Goal: Book appointment/travel/reservation

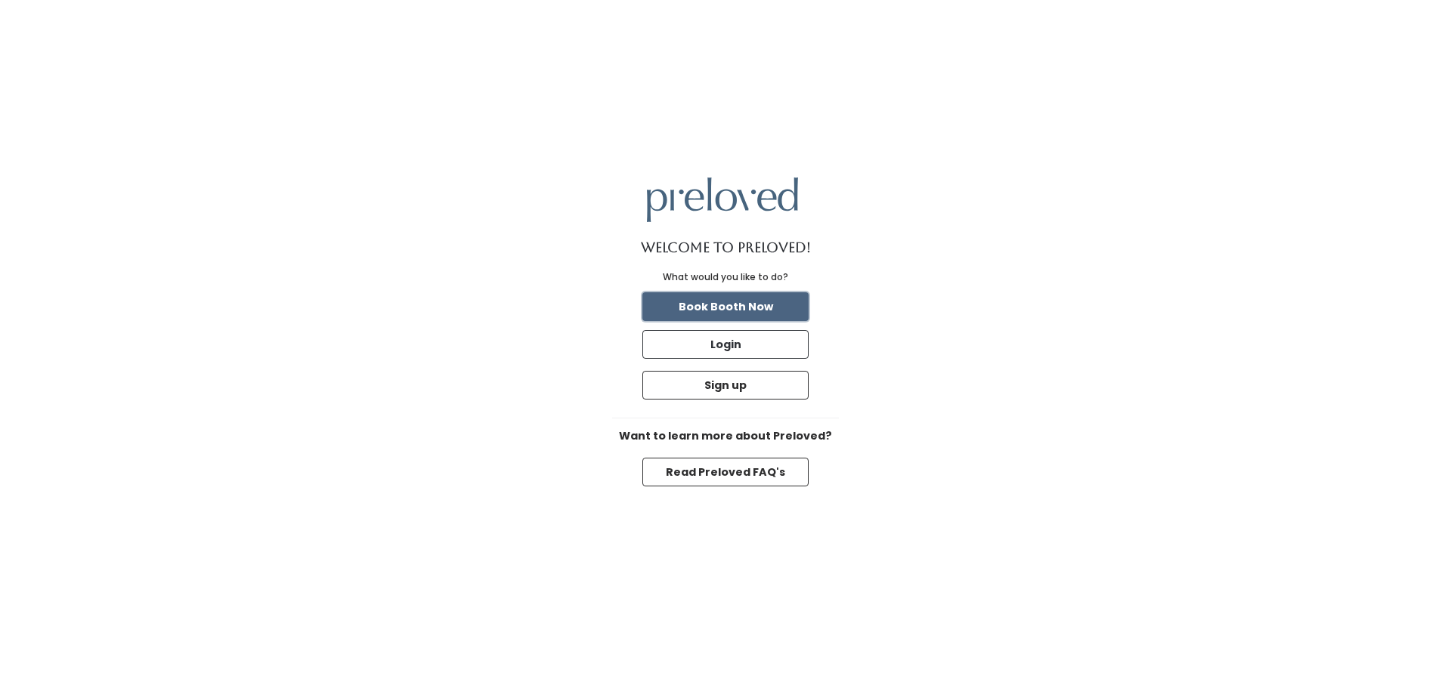
click at [729, 311] on button "Book Booth Now" at bounding box center [725, 306] width 166 height 29
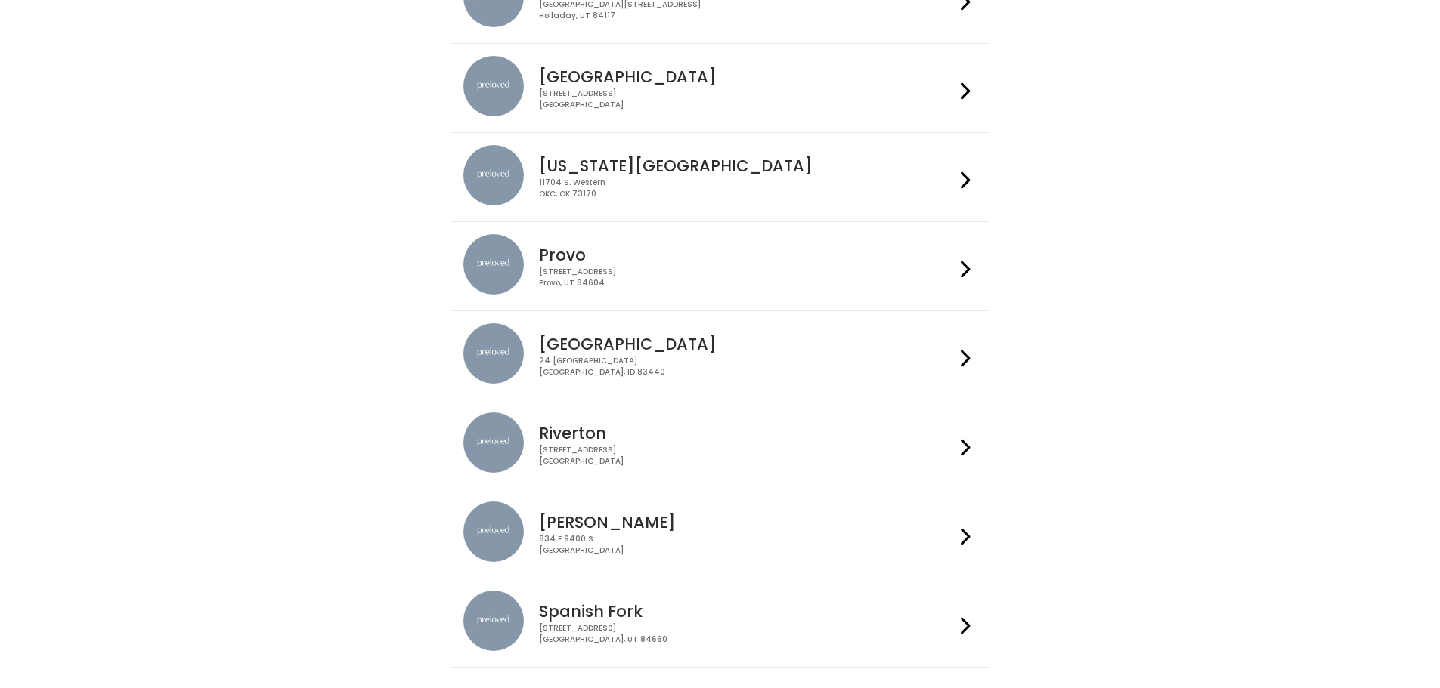
scroll to position [378, 0]
click at [539, 284] on div "230 W Cougar Blvd Provo, UT 84604" at bounding box center [747, 276] width 416 height 22
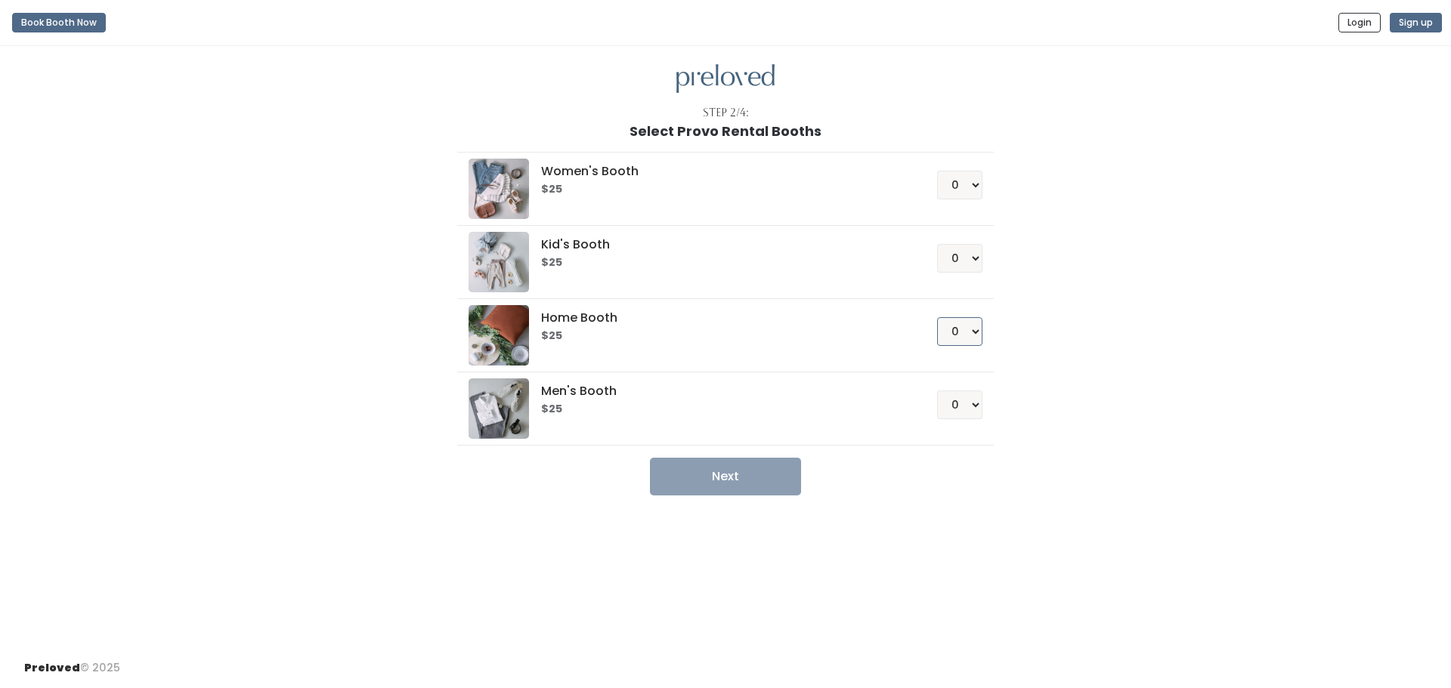
click at [969, 326] on select "0 1 2 3 4" at bounding box center [959, 331] width 45 height 29
select select "1"
click at [937, 317] on select "0 1 2 3 4" at bounding box center [959, 331] width 45 height 29
click at [750, 472] on button "Next" at bounding box center [725, 477] width 151 height 38
click at [962, 184] on select "0 1 2 3 4" at bounding box center [959, 185] width 45 height 29
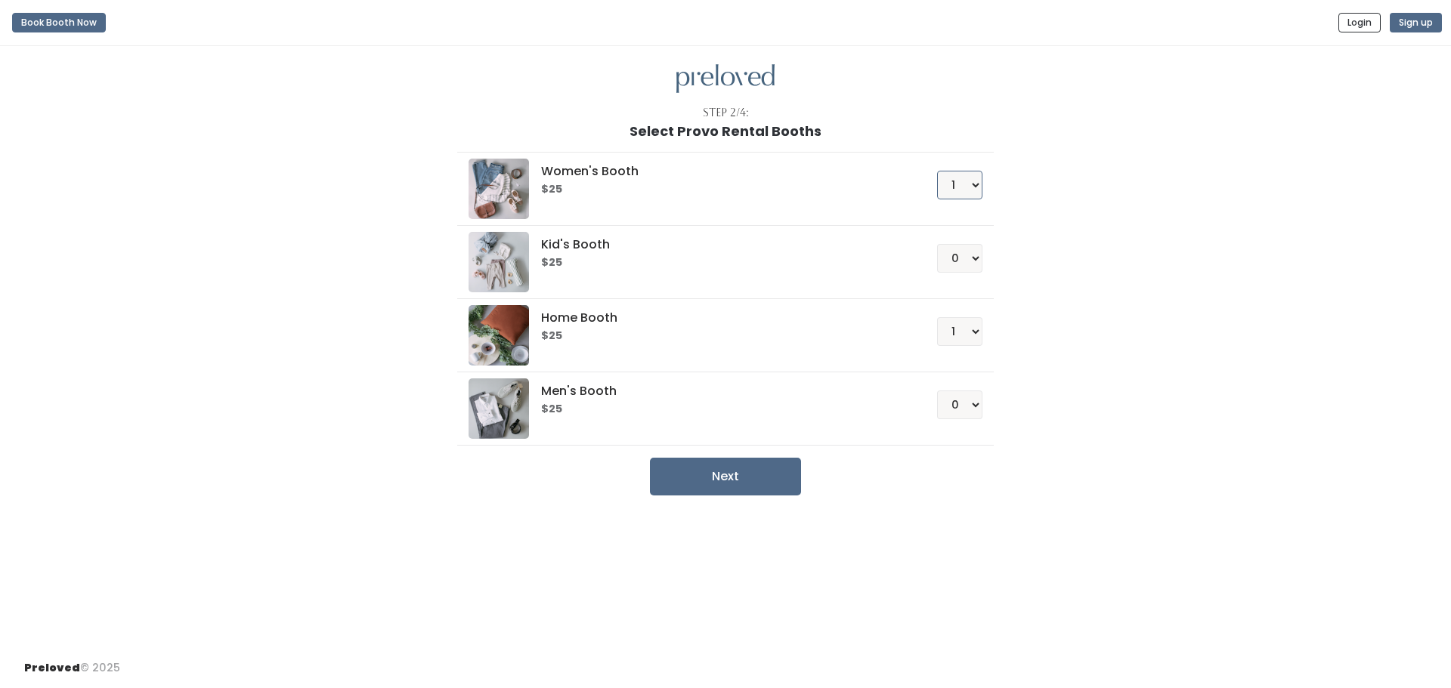
click at [937, 171] on select "0 1 2 3 4" at bounding box center [959, 185] width 45 height 29
click at [756, 474] on button "Next" at bounding box center [725, 477] width 151 height 38
click at [977, 185] on select "0 1 2 3 4" at bounding box center [959, 185] width 45 height 29
select select "0"
click at [937, 171] on select "0 1 2 3 4" at bounding box center [959, 185] width 45 height 29
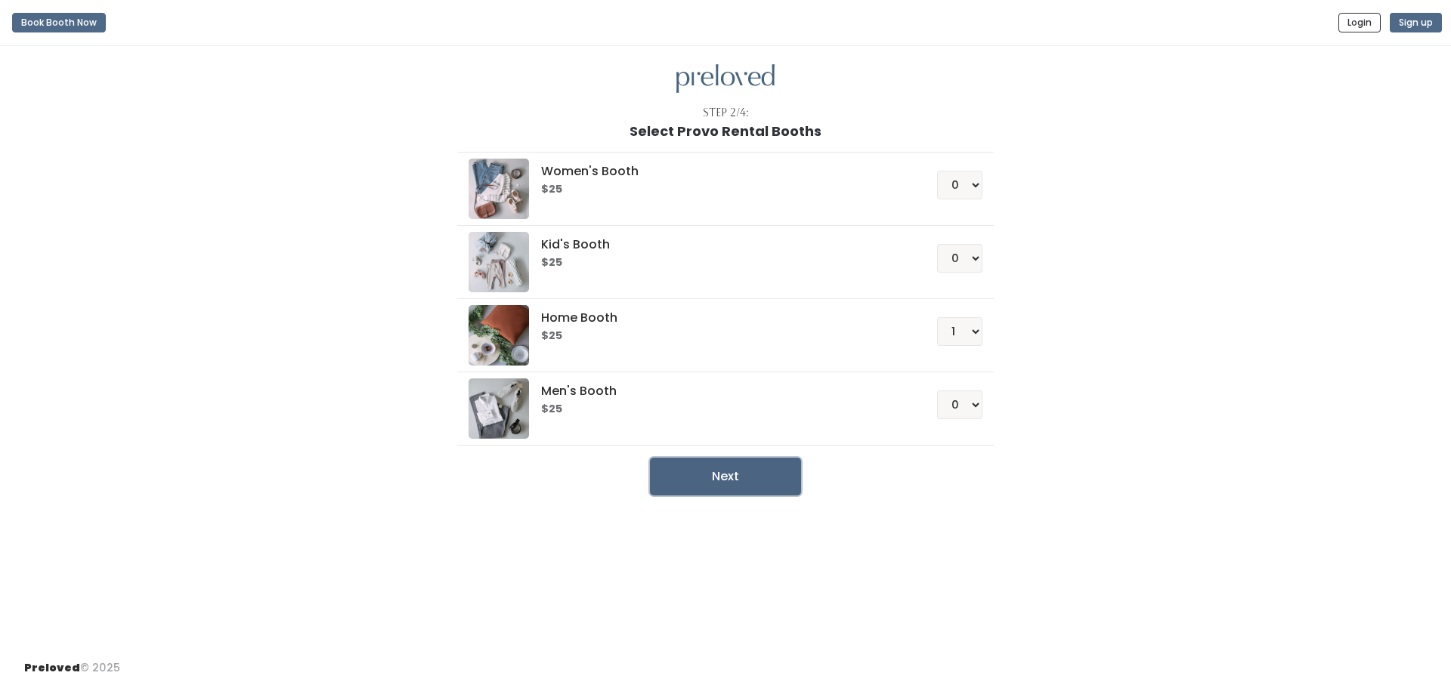
click at [712, 487] on button "Next" at bounding box center [725, 477] width 151 height 38
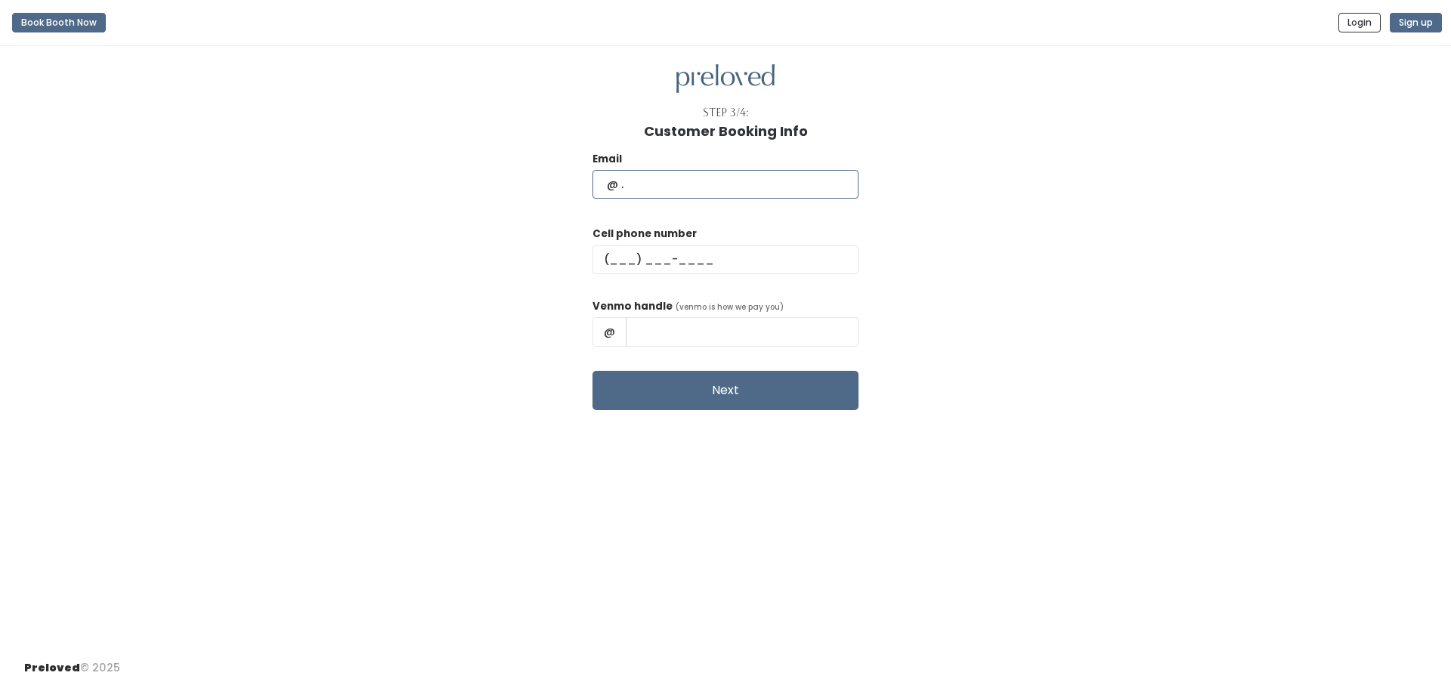
click at [668, 187] on input "text" at bounding box center [725, 184] width 266 height 29
type input "lindsayy627@gmail.com"
click at [698, 274] on div "Cell phone number" at bounding box center [725, 256] width 266 height 60
click at [690, 265] on input "text" at bounding box center [725, 260] width 266 height 29
type input "(626) 253-8916"
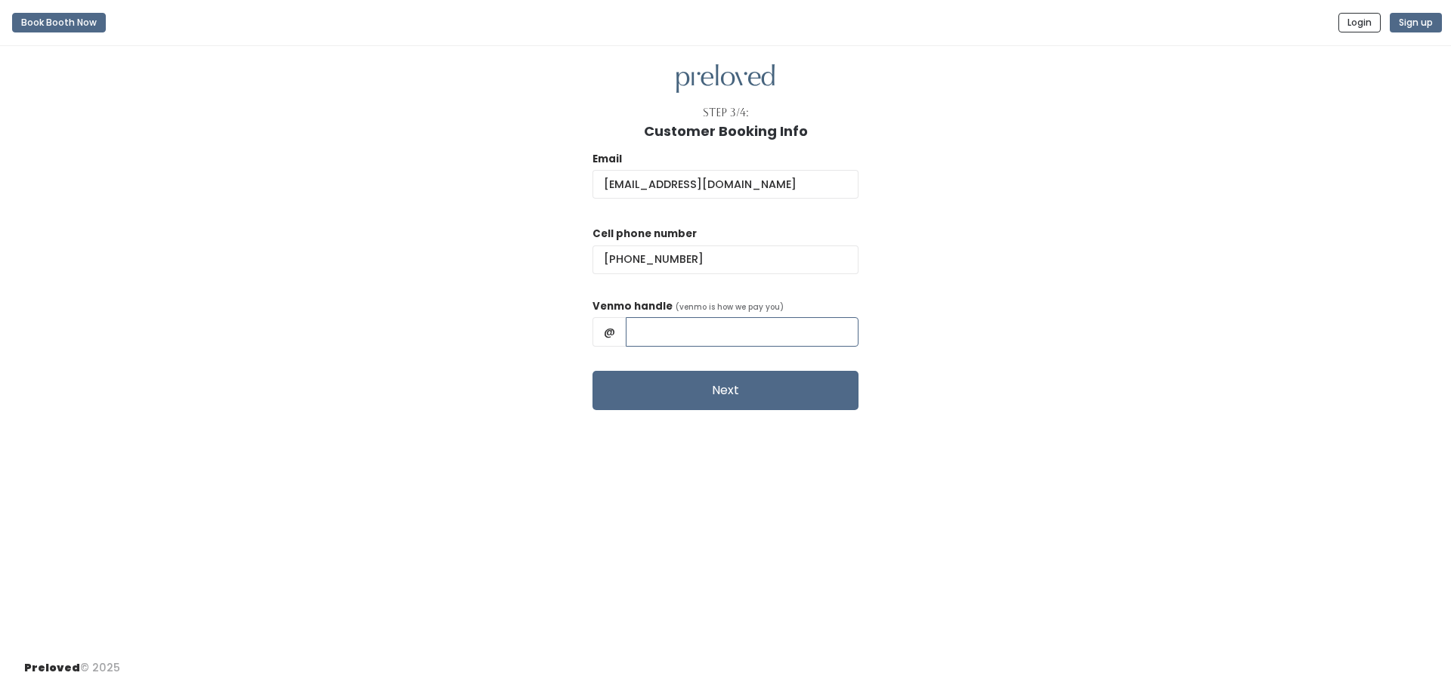
click at [734, 344] on input "text" at bounding box center [742, 331] width 233 height 29
type input "lindsayysanchez"
click at [733, 398] on button "Next" at bounding box center [725, 390] width 266 height 39
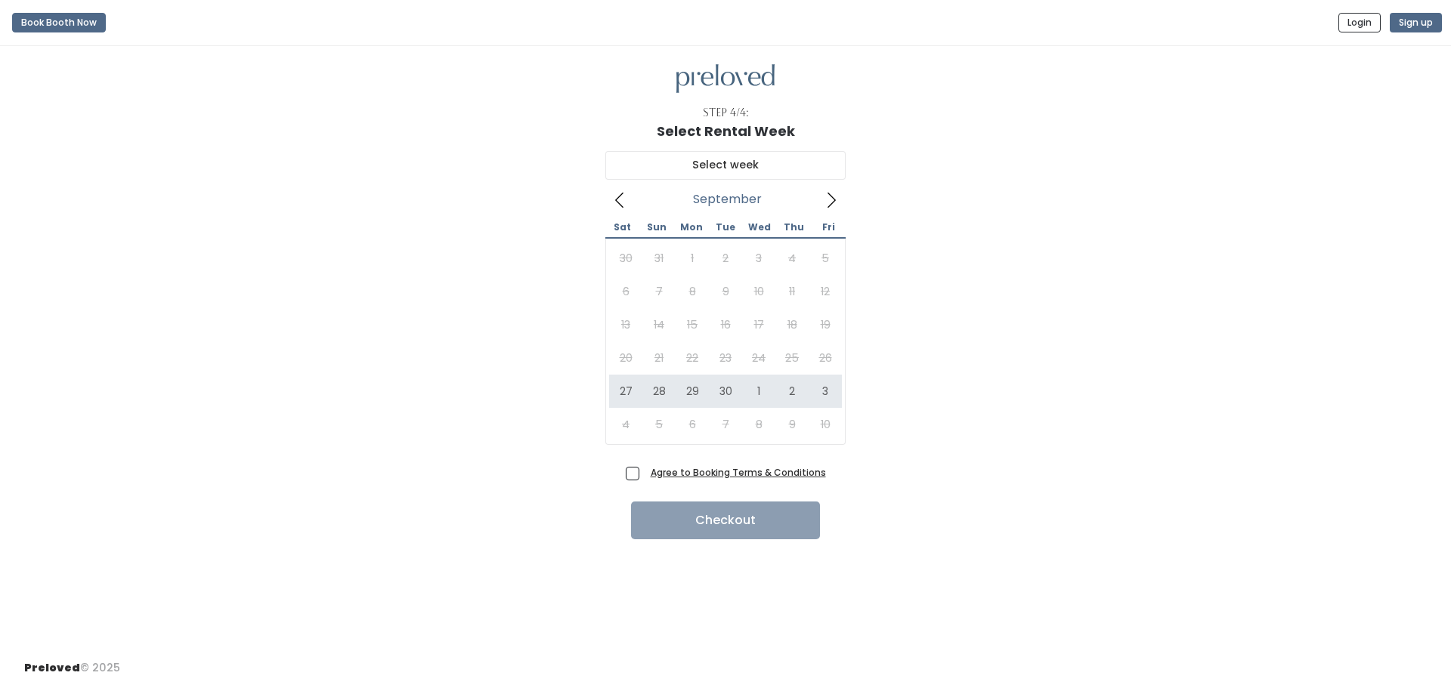
click at [831, 204] on icon at bounding box center [832, 200] width 8 height 15
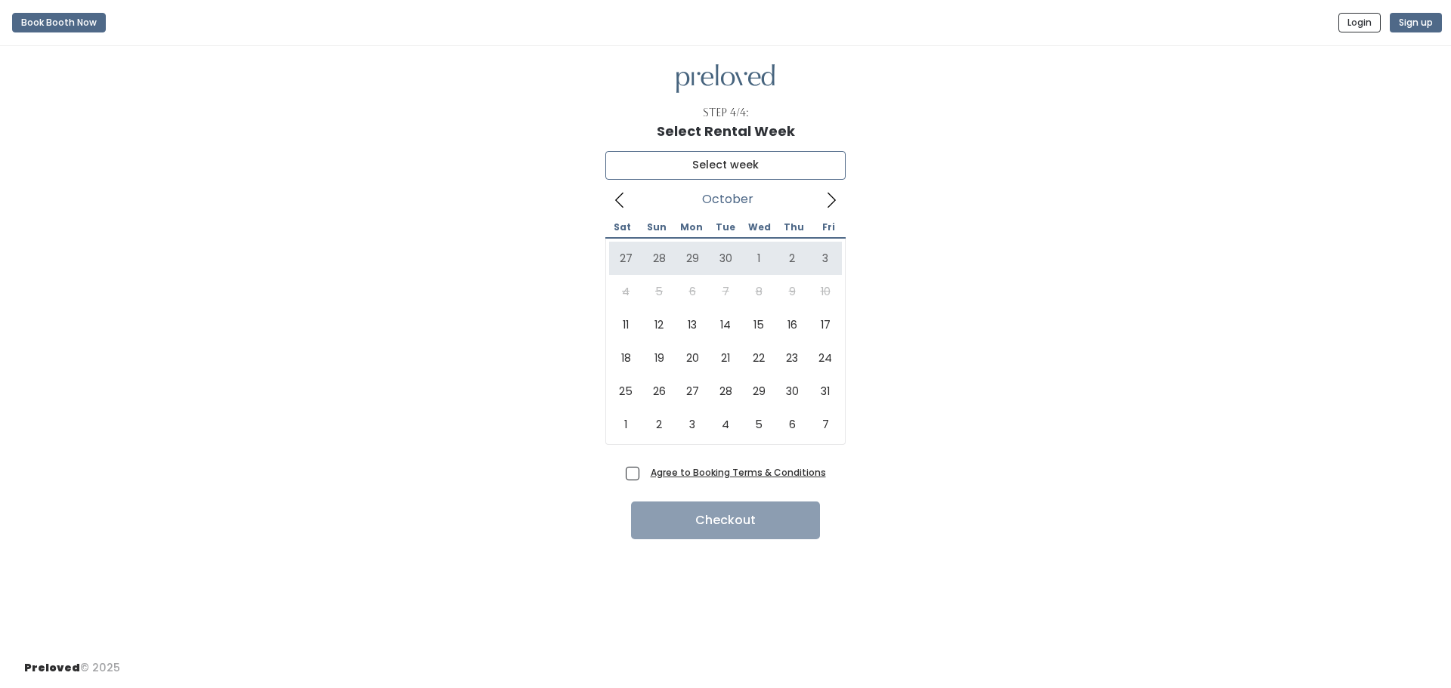
type input "[DATE] to [DATE]"
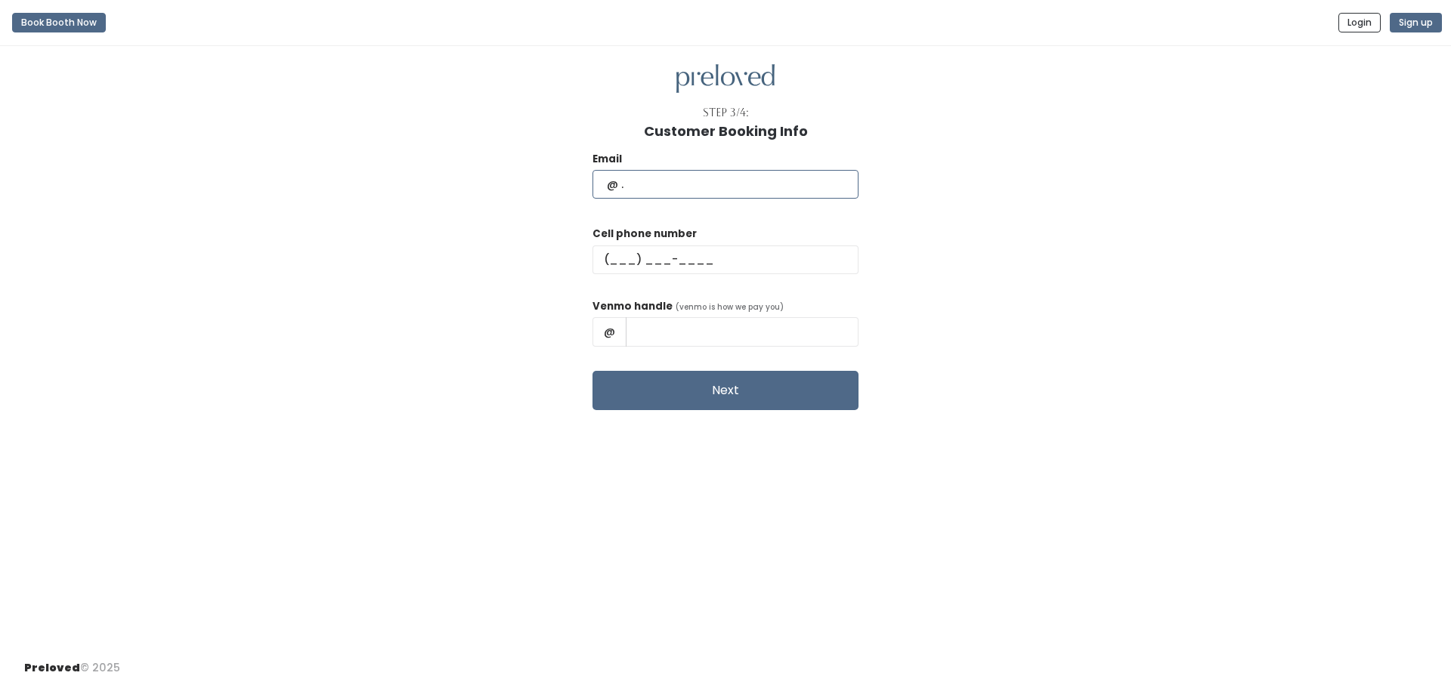
click at [641, 181] on input "text" at bounding box center [725, 184] width 266 height 29
type input "lindsayy627@gmail.com"
click at [701, 249] on input "text" at bounding box center [725, 260] width 266 height 29
type input "(626) 253-8916"
click at [725, 320] on input "text" at bounding box center [742, 331] width 233 height 29
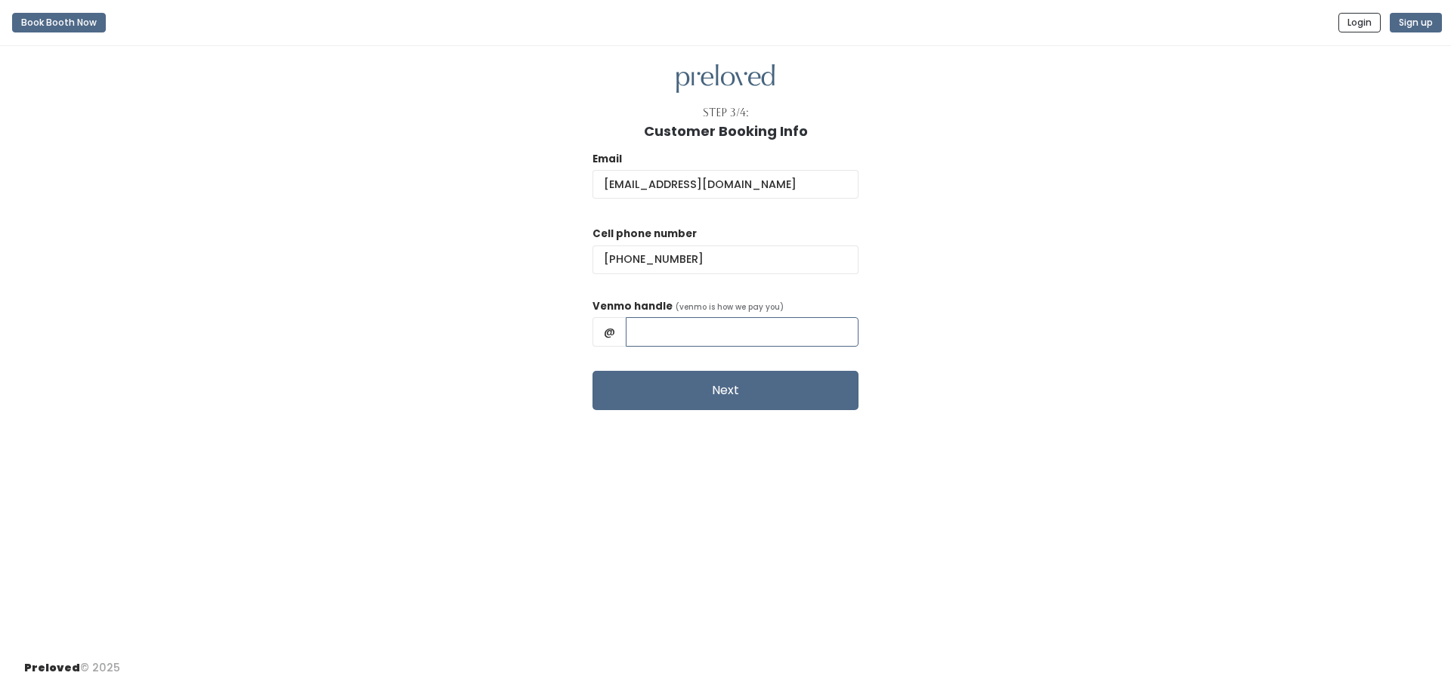
type input "lindsayysanchez"
click at [748, 386] on button "Next" at bounding box center [725, 390] width 266 height 39
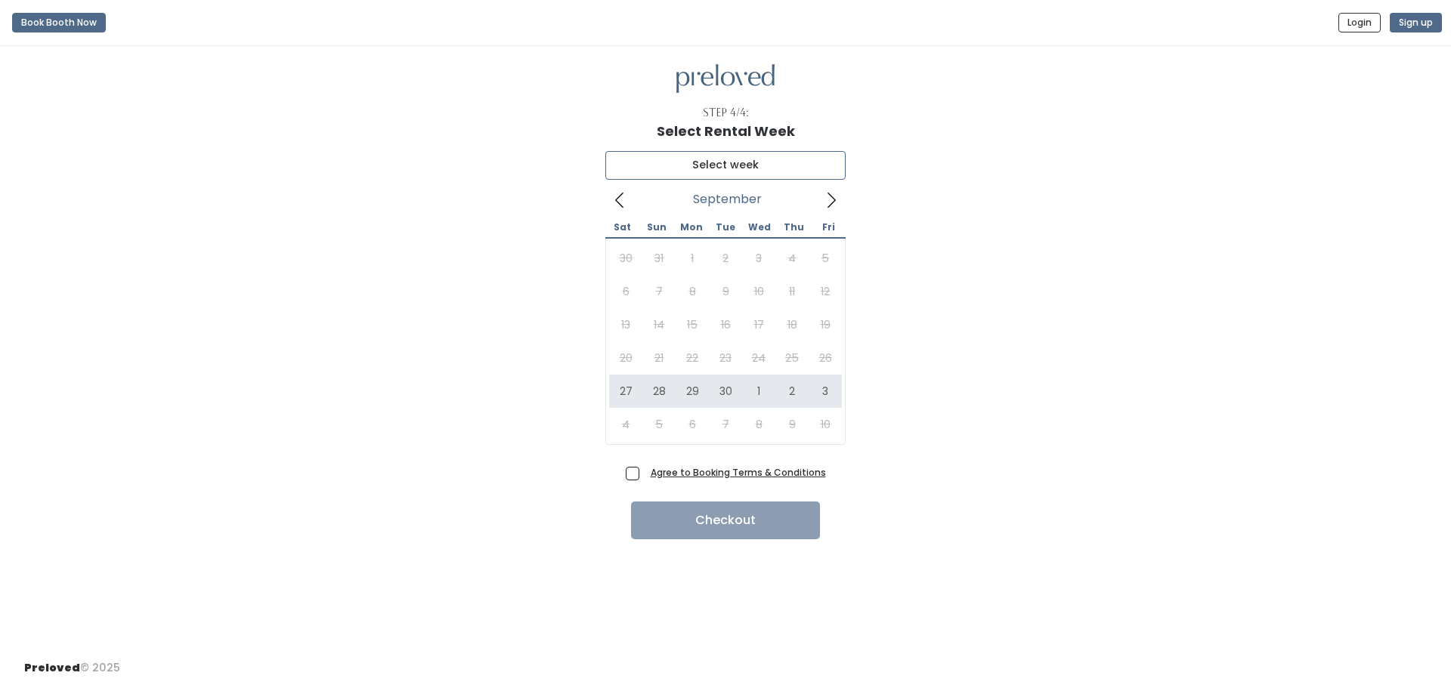
type input "September 27 to October 3"
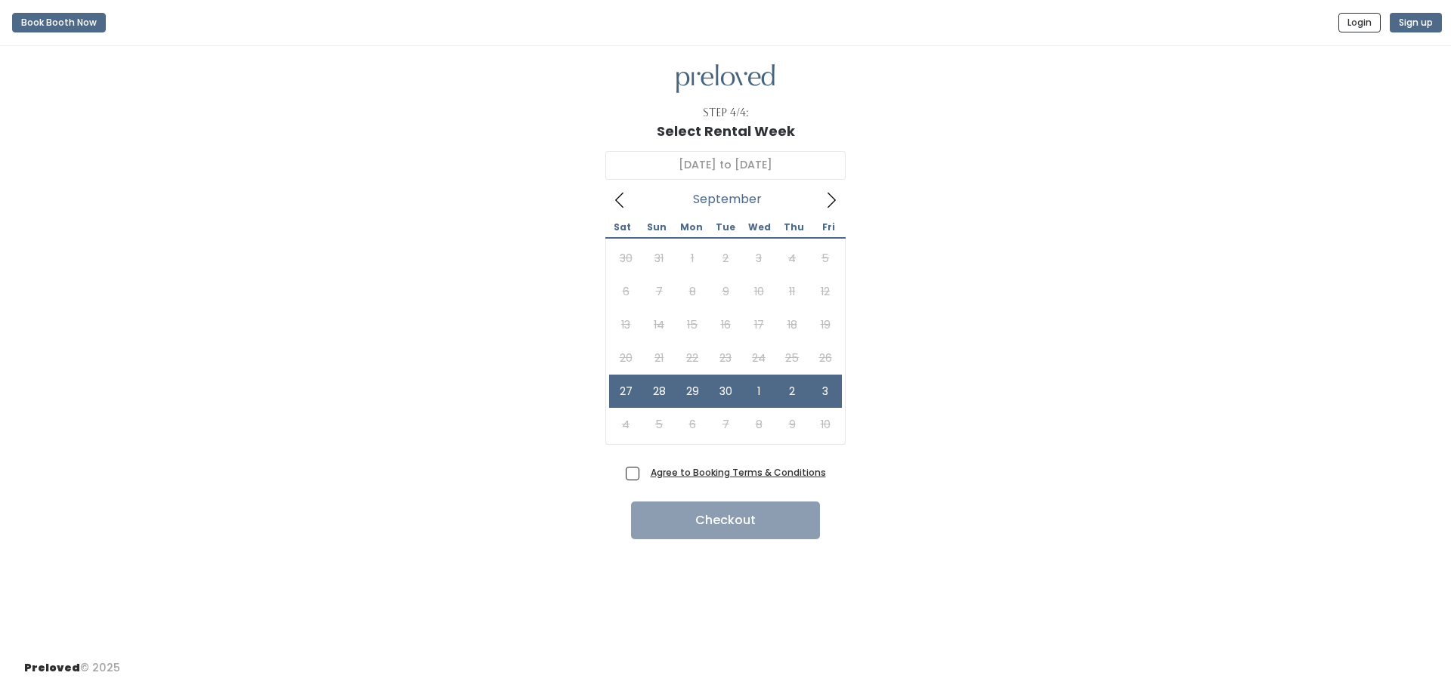
click at [645, 473] on span "Agree to Booking Terms & Conditions" at bounding box center [735, 472] width 181 height 15
click at [645, 473] on input "Agree to Booking Terms & Conditions" at bounding box center [650, 470] width 10 height 10
checkbox input "true"
click at [646, 531] on button "Checkout" at bounding box center [725, 521] width 189 height 38
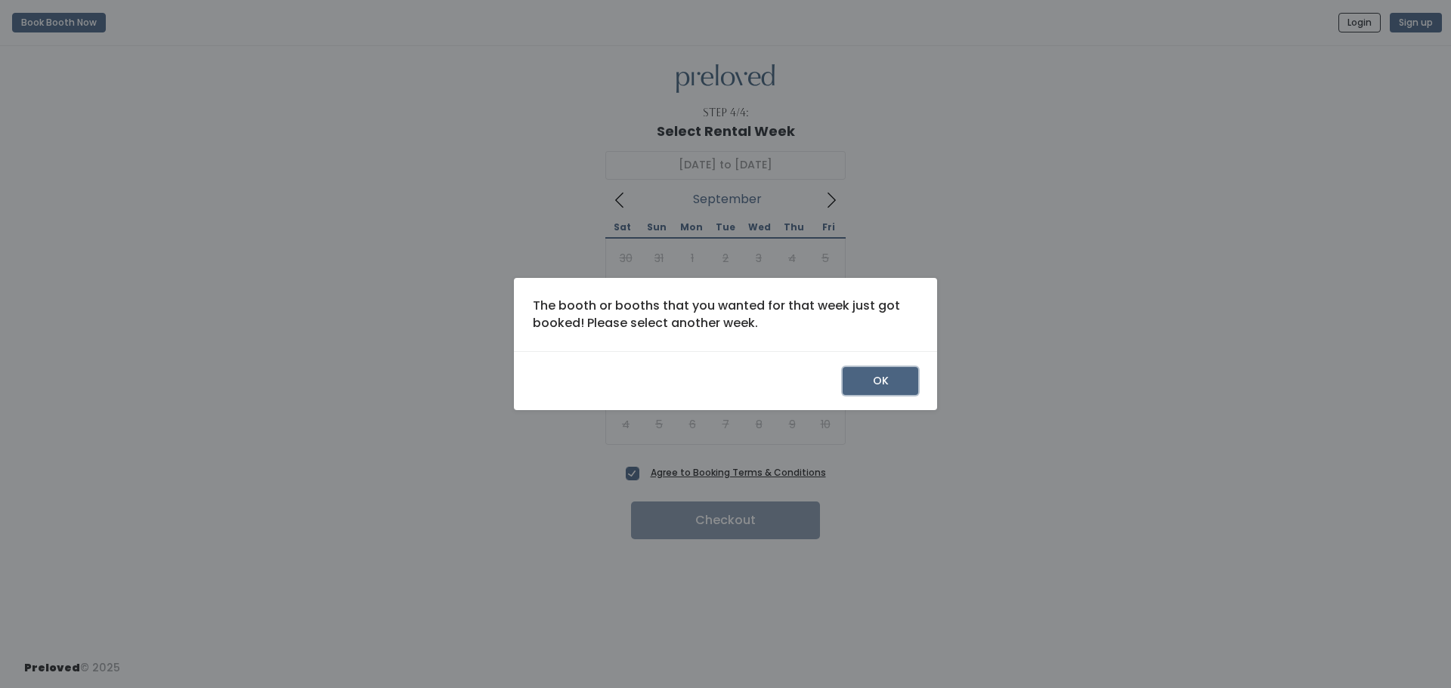
click at [874, 382] on button "OK" at bounding box center [881, 381] width 76 height 29
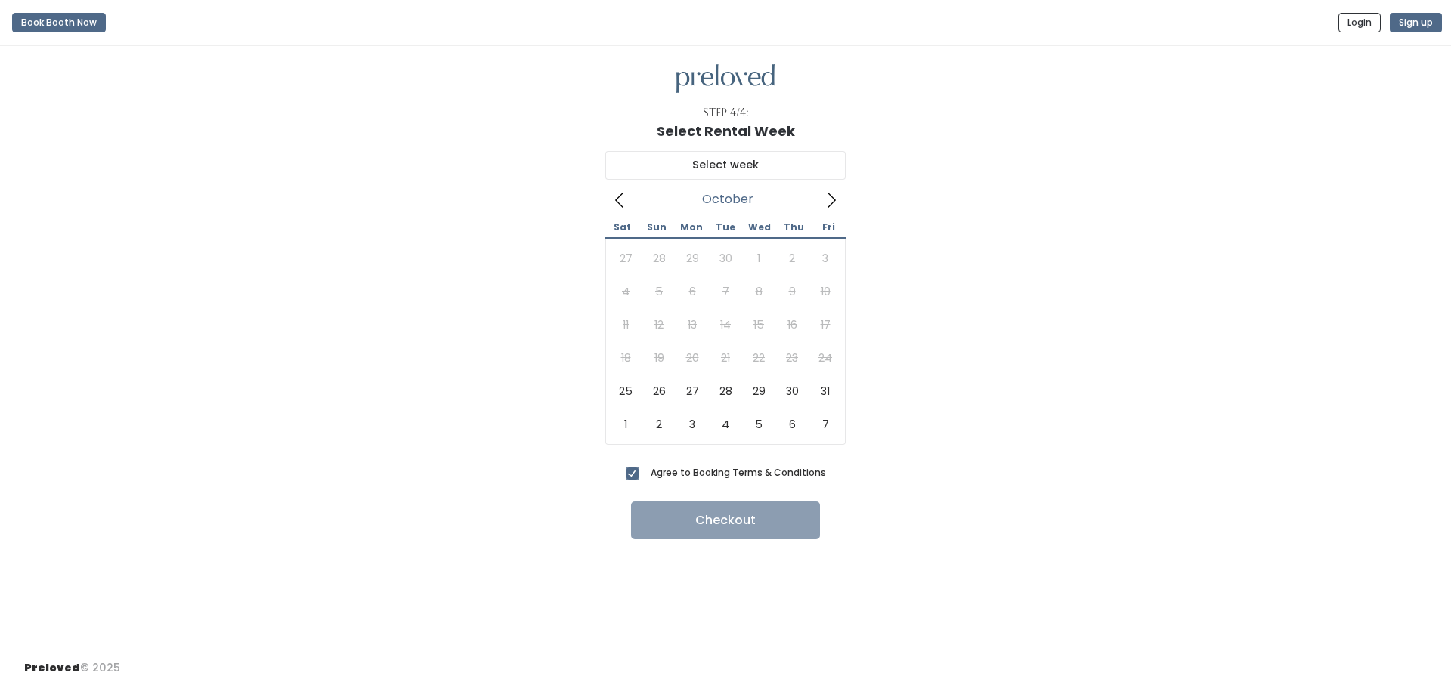
click at [825, 196] on icon at bounding box center [831, 200] width 17 height 17
type input "[DATE] to [DATE]"
click at [628, 196] on span at bounding box center [619, 199] width 29 height 24
click at [626, 196] on icon at bounding box center [619, 200] width 17 height 17
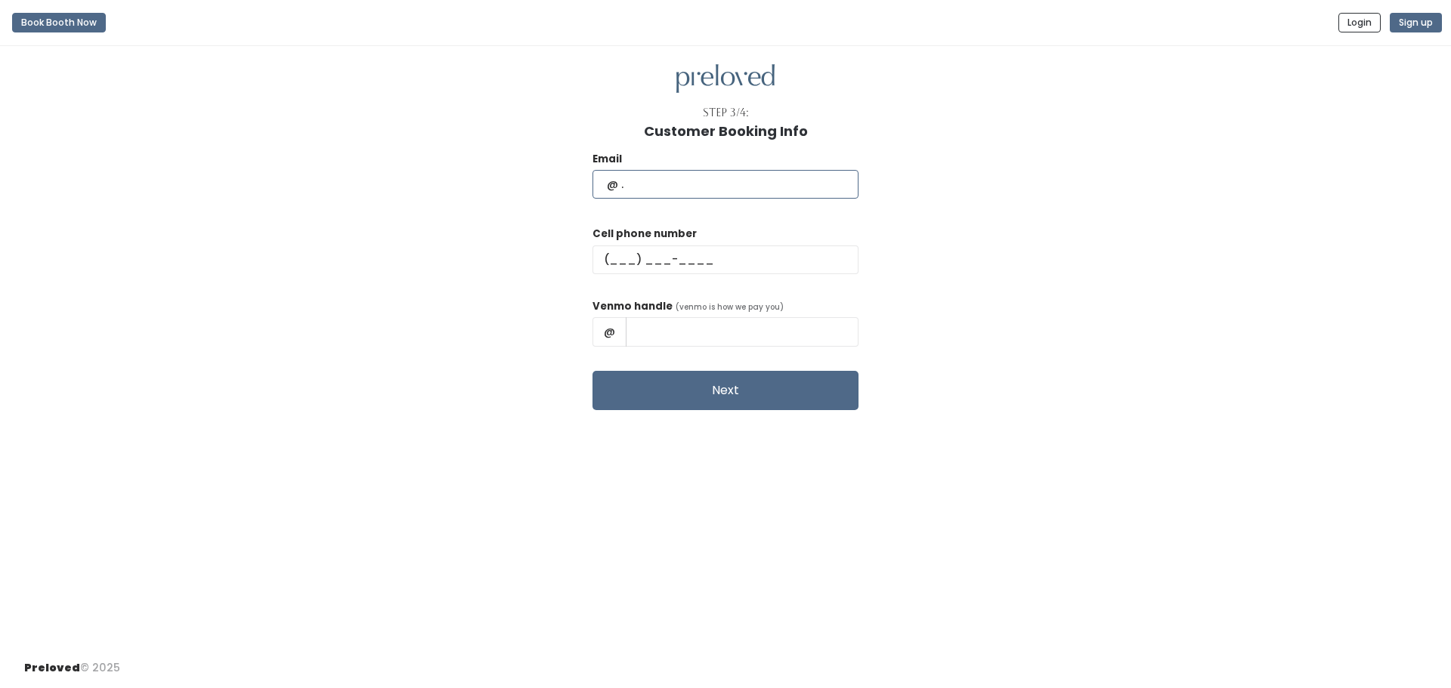
click at [701, 181] on input "text" at bounding box center [725, 184] width 266 height 29
type input "lindsayy627@gmail.com"
click at [685, 254] on input "text" at bounding box center [725, 260] width 266 height 29
type input "(626) 253-8916"
click at [716, 312] on span "(venmo is how we pay you)" at bounding box center [730, 307] width 108 height 11
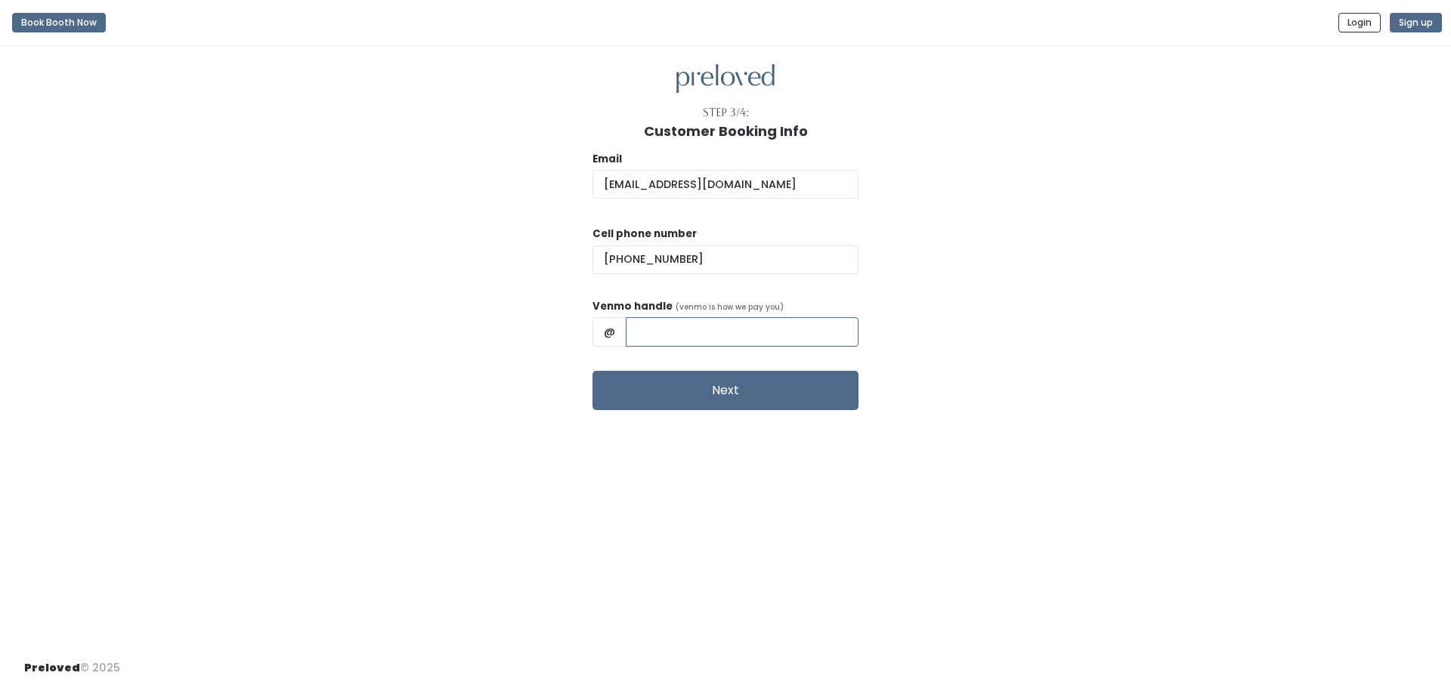
click at [710, 322] on input "text" at bounding box center [742, 331] width 233 height 29
type input "lindsayysanchez"
click at [738, 384] on button "Next" at bounding box center [725, 390] width 266 height 39
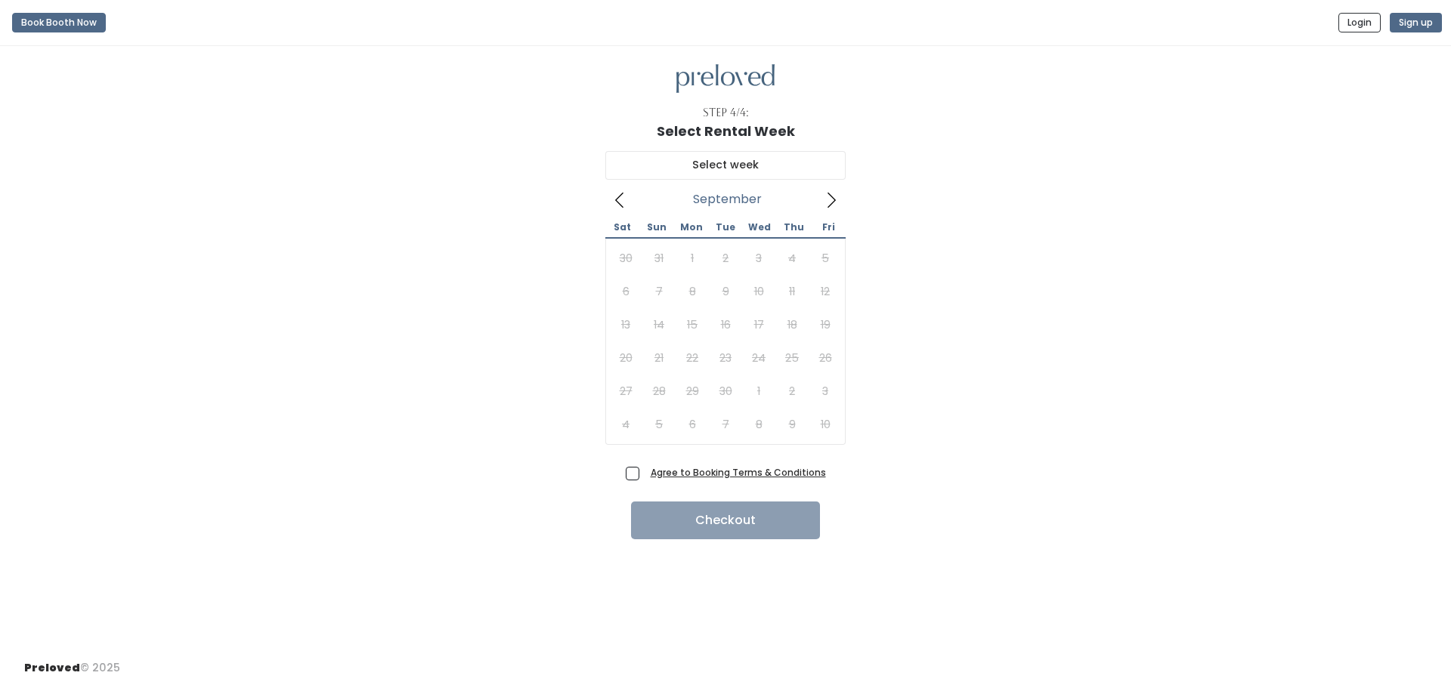
click at [832, 198] on icon at bounding box center [831, 200] width 17 height 17
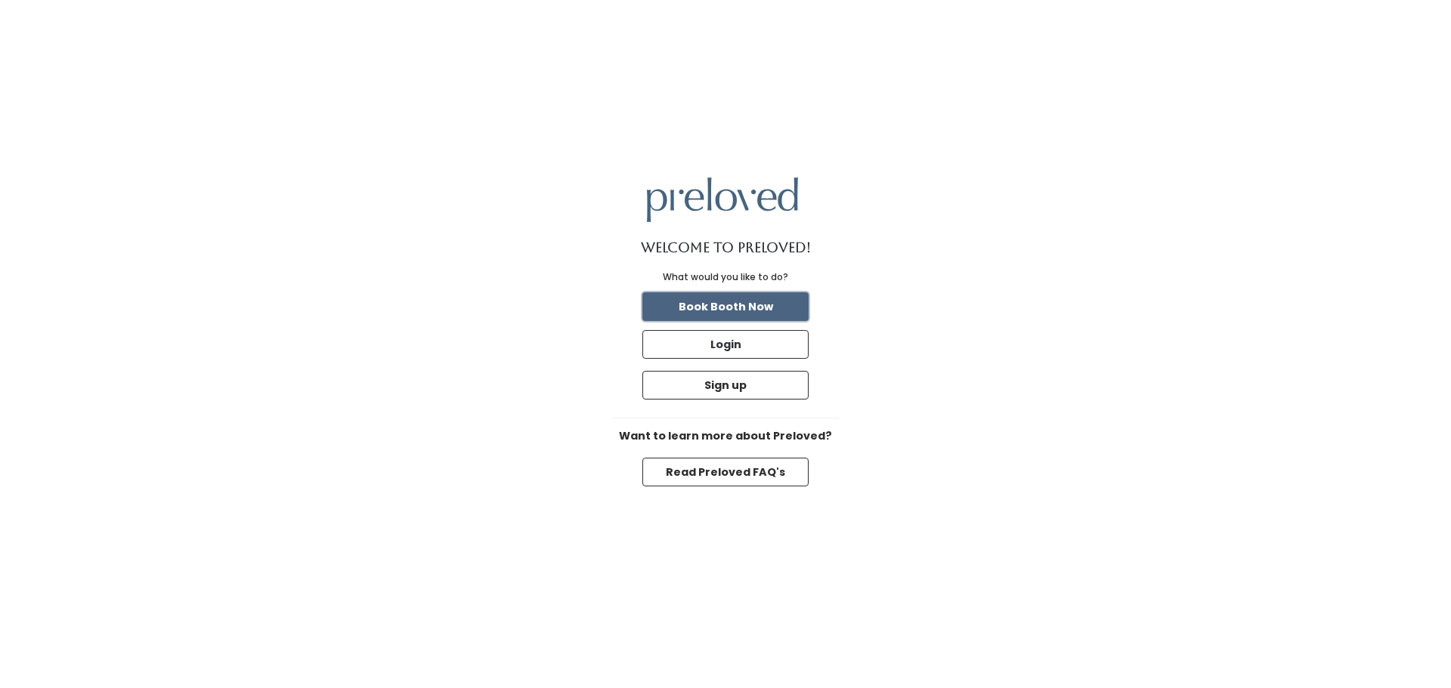
click at [747, 314] on button "Book Booth Now" at bounding box center [725, 306] width 166 height 29
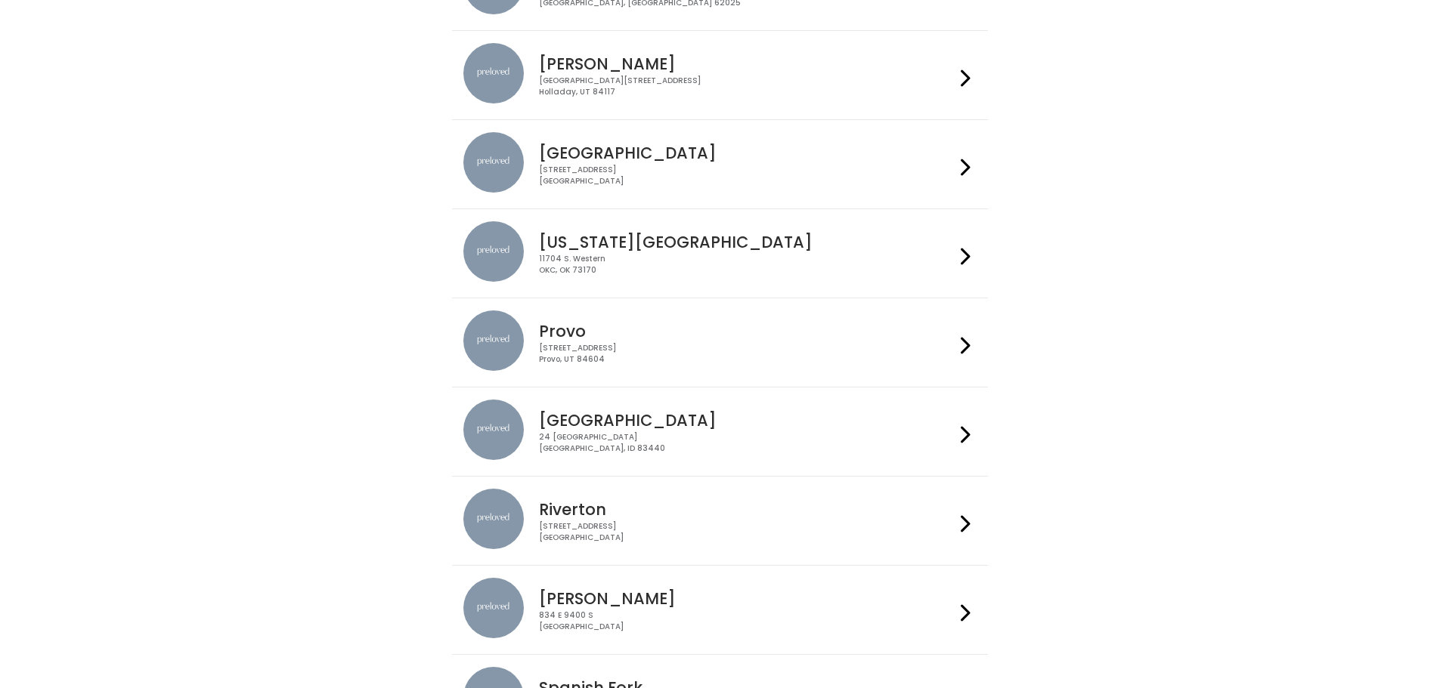
scroll to position [302, 0]
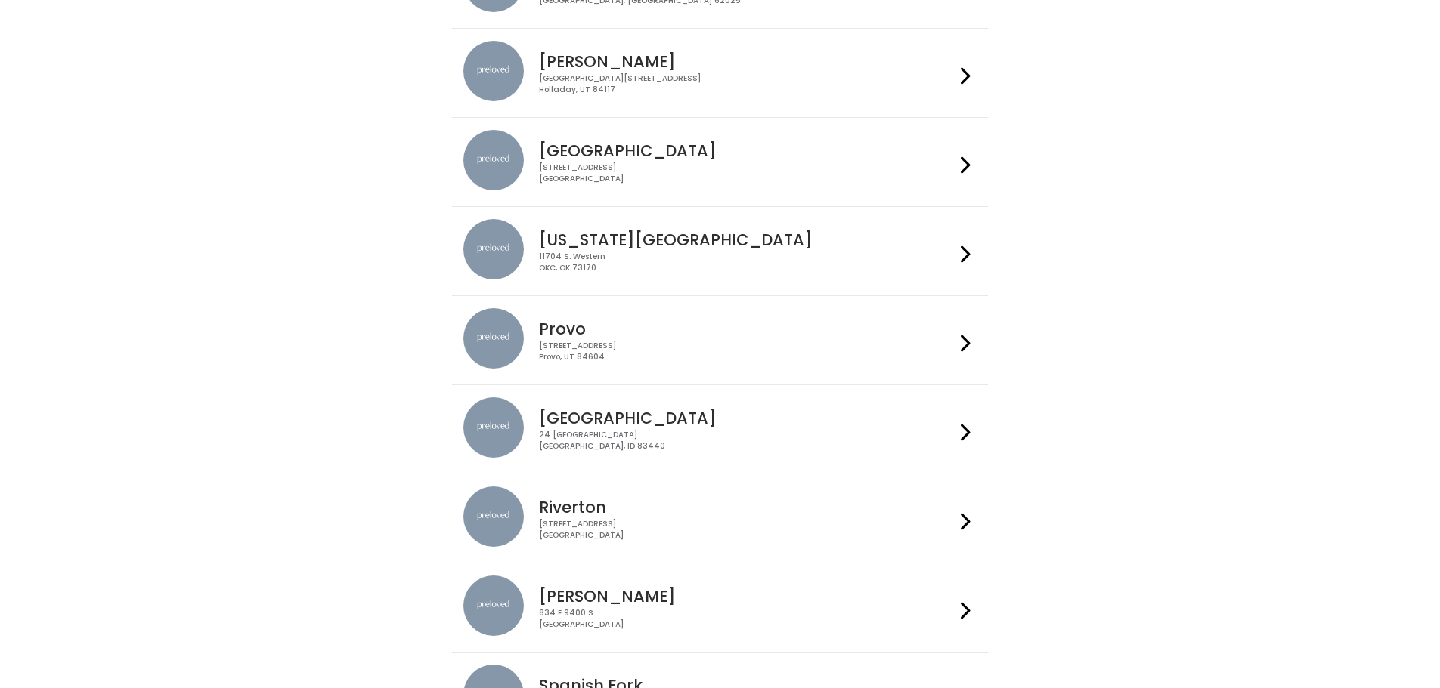
click at [617, 322] on h4 "Provo" at bounding box center [747, 328] width 416 height 17
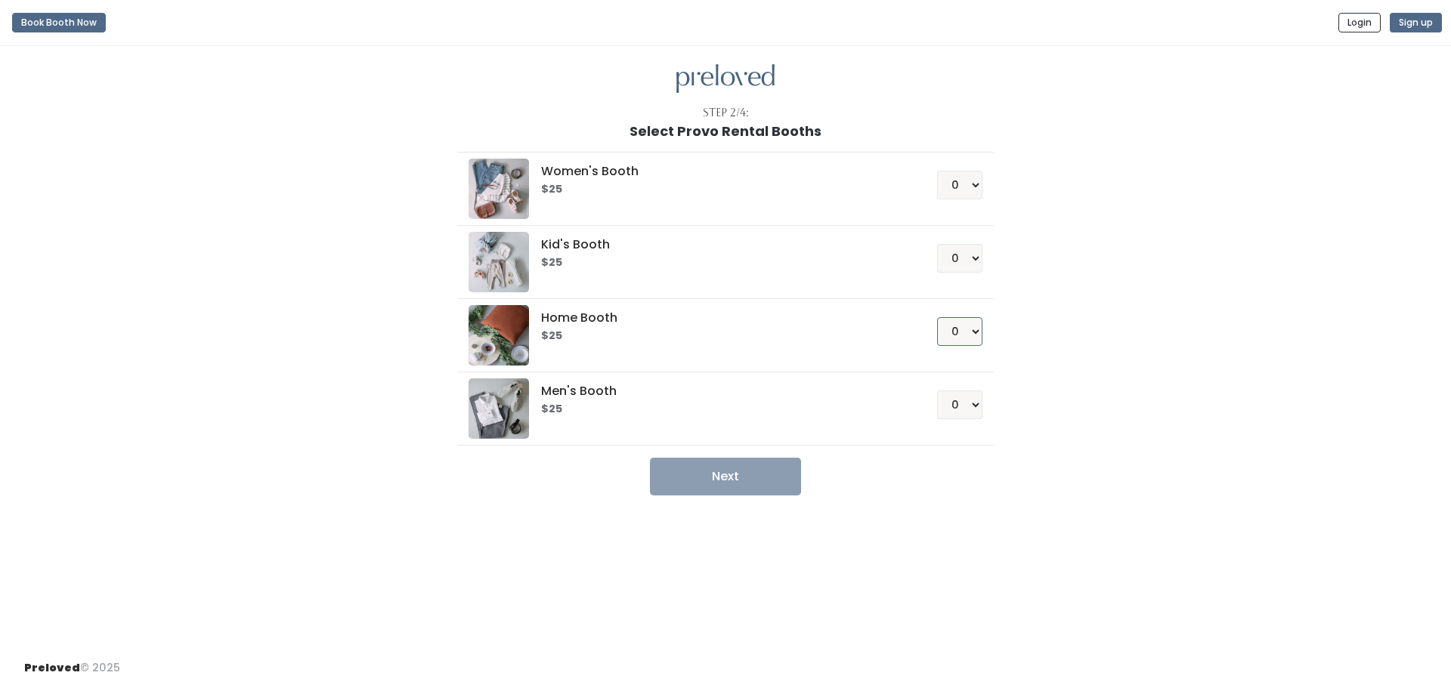
click at [939, 334] on select "0 1 2 3 4" at bounding box center [959, 331] width 45 height 29
select select "1"
click at [937, 317] on select "0 1 2 3 4" at bounding box center [959, 331] width 45 height 29
click at [727, 467] on button "Next" at bounding box center [725, 477] width 151 height 38
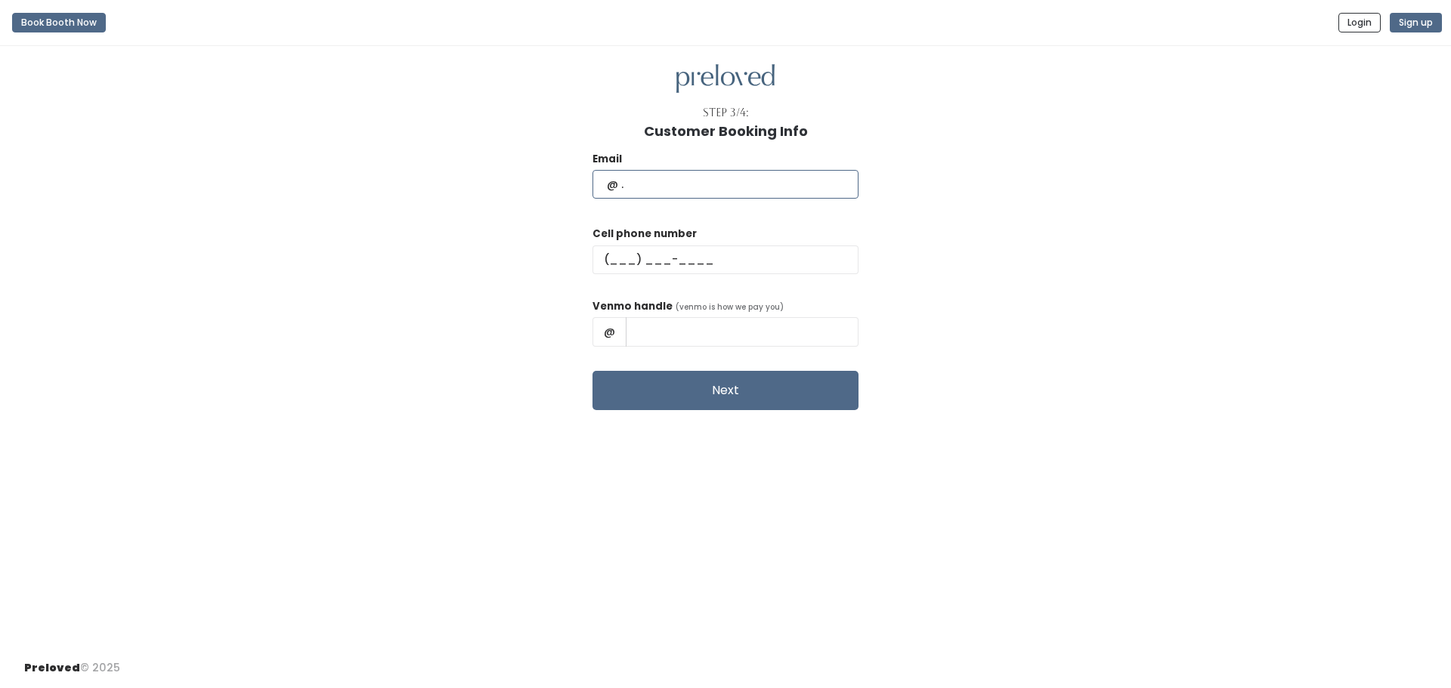
click at [675, 199] on input "text" at bounding box center [725, 184] width 266 height 29
type input "lindsayy627@gmail.com"
click at [698, 259] on input "text" at bounding box center [725, 260] width 266 height 29
type input "(626) 253-8916"
click at [729, 341] on input "text" at bounding box center [742, 331] width 233 height 29
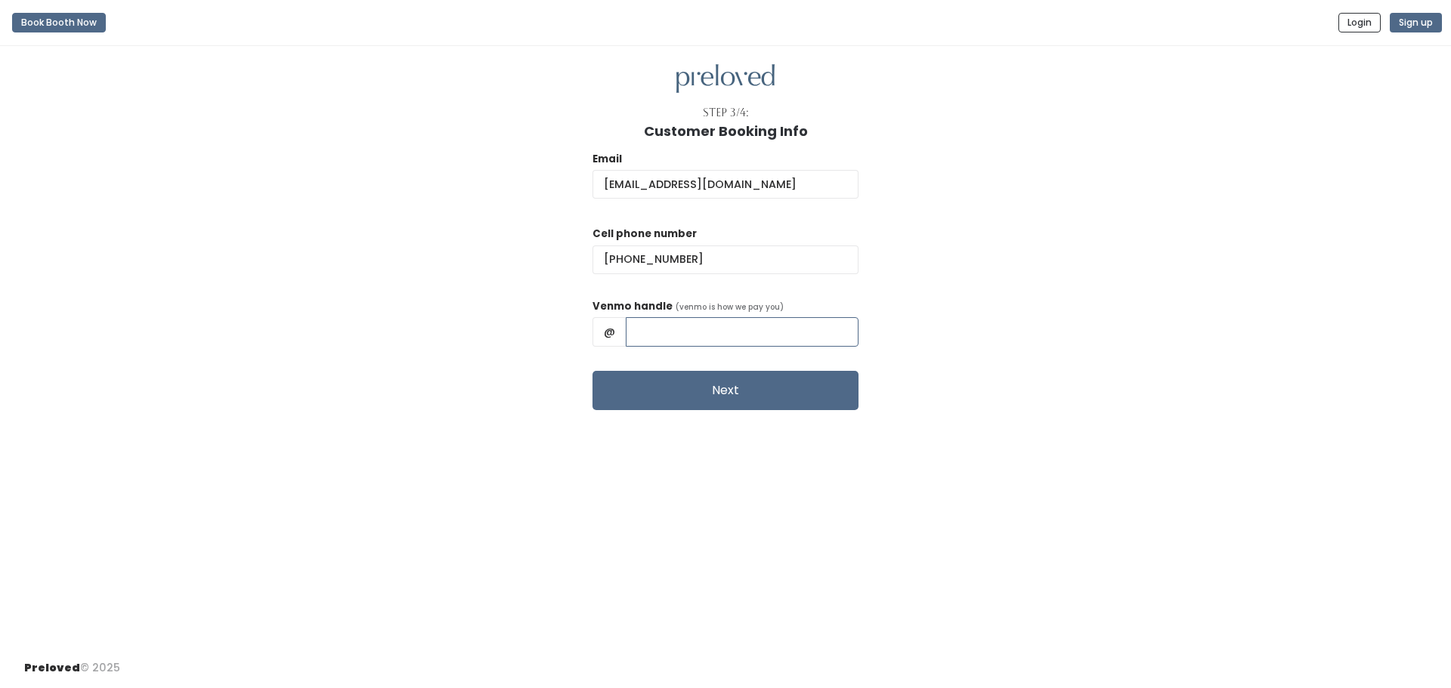
type input "lindsayysanchez"
click at [719, 393] on button "Next" at bounding box center [725, 390] width 266 height 39
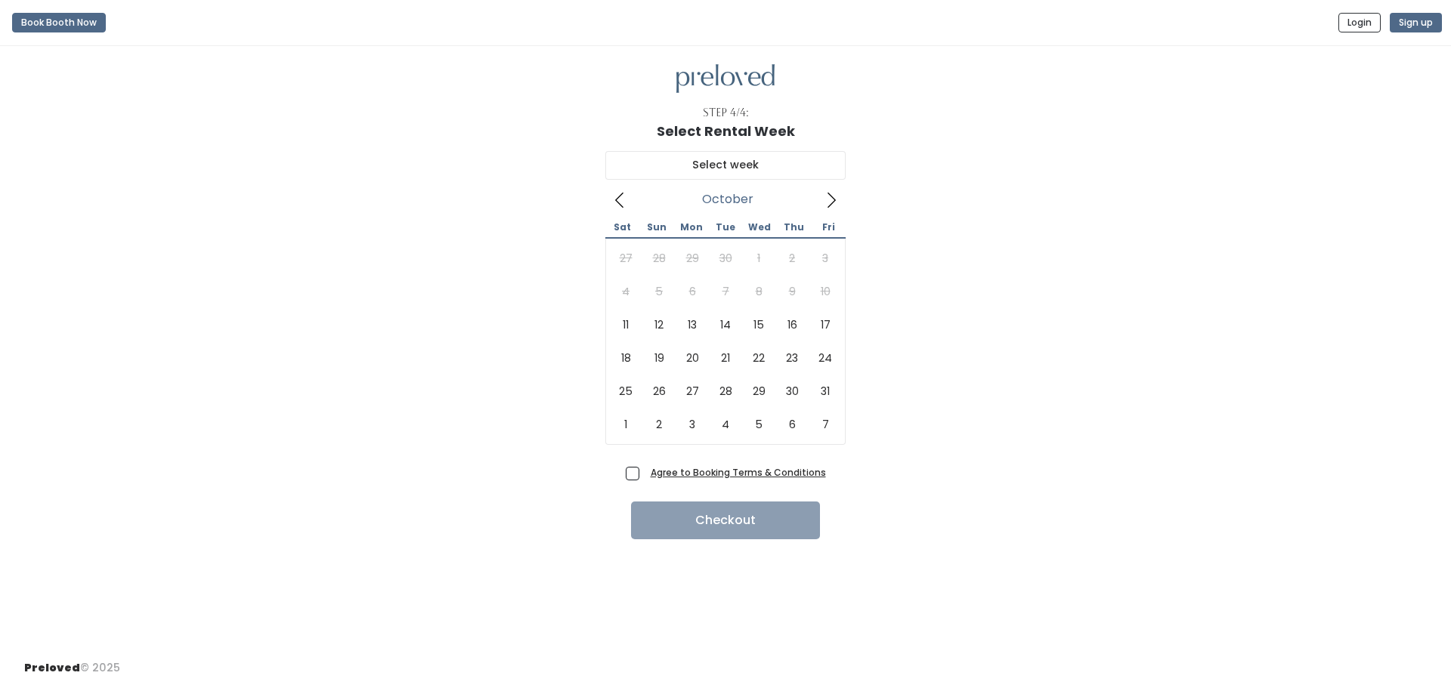
click at [834, 200] on icon at bounding box center [831, 200] width 17 height 17
